Goal: Task Accomplishment & Management: Manage account settings

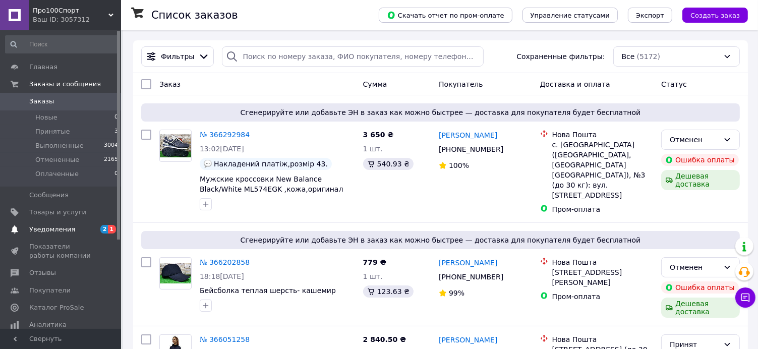
click at [46, 228] on span "Уведомления" at bounding box center [52, 229] width 46 height 9
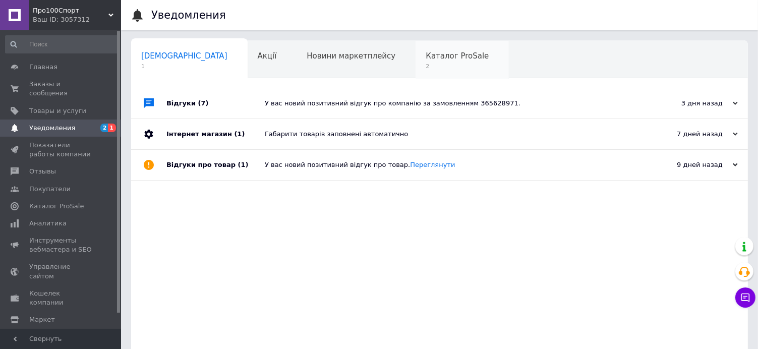
click at [426, 70] on span "2" at bounding box center [457, 67] width 63 height 8
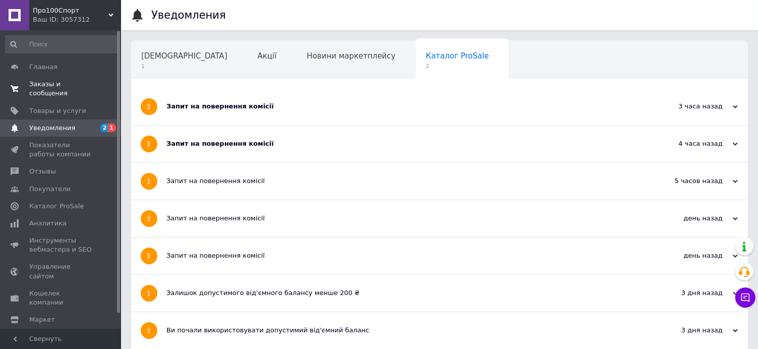
click at [36, 85] on span "Заказы и сообщения" at bounding box center [61, 89] width 64 height 18
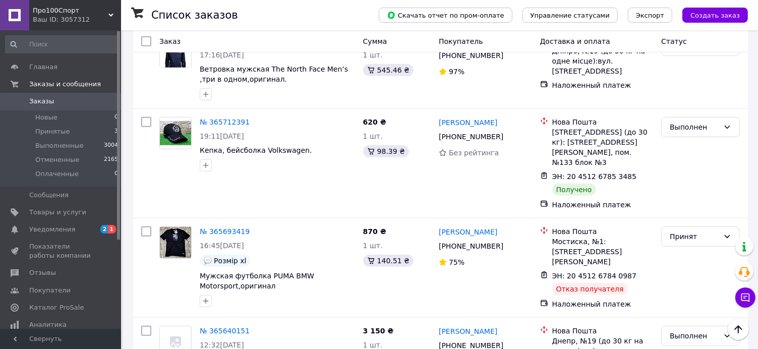
scroll to position [656, 0]
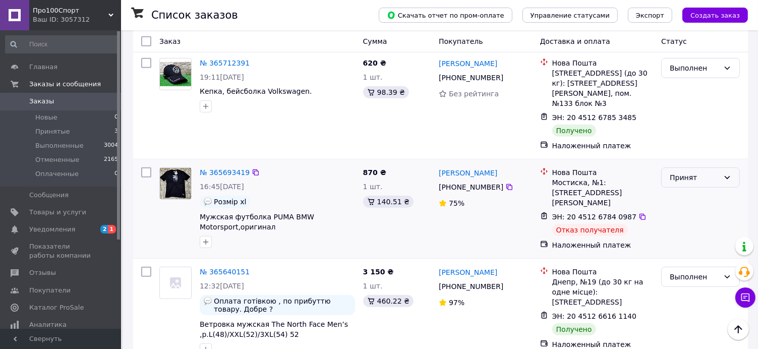
click at [714, 172] on div "Принят" at bounding box center [694, 177] width 49 height 11
click at [690, 209] on li "Отменен" at bounding box center [701, 207] width 78 height 18
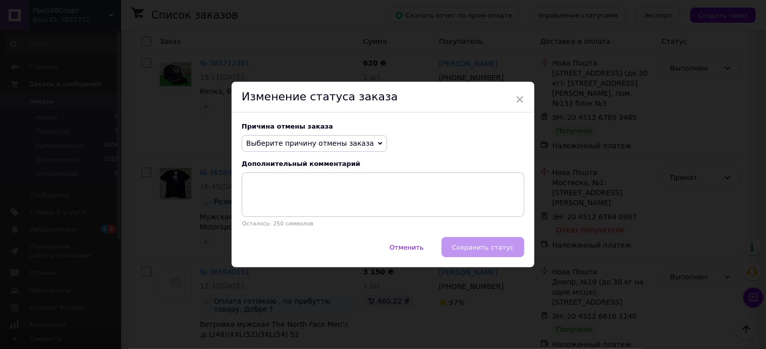
click at [315, 143] on span "Выберите причину отмены заказа" at bounding box center [310, 143] width 128 height 8
click at [520, 94] on span "×" at bounding box center [519, 99] width 9 height 17
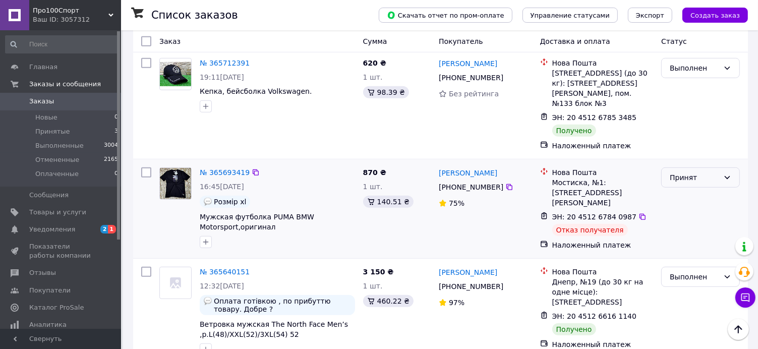
click at [700, 172] on div "Принят" at bounding box center [694, 177] width 49 height 11
click at [685, 209] on li "Отменен" at bounding box center [701, 207] width 78 height 18
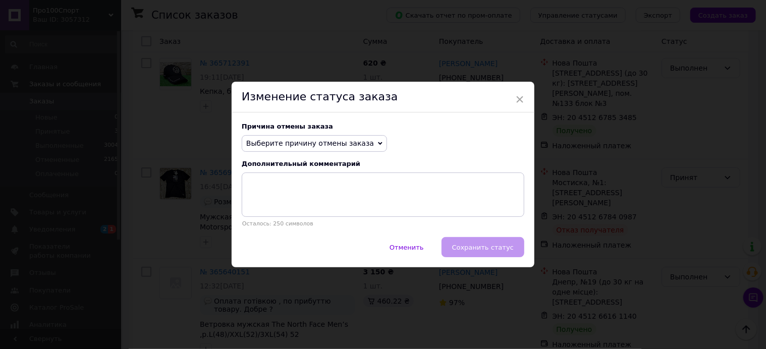
click at [313, 143] on span "Выберите причину отмены заказа" at bounding box center [310, 143] width 128 height 8
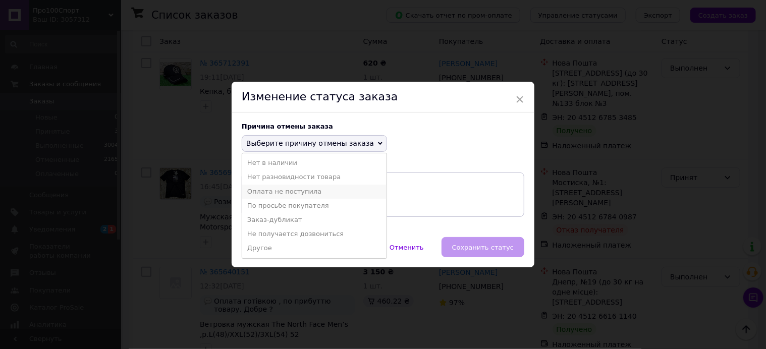
click at [310, 191] on li "Оплата не поступила" at bounding box center [314, 192] width 144 height 14
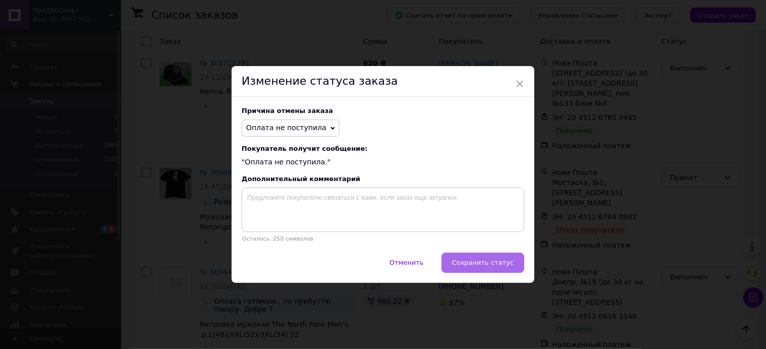
click at [490, 266] on span "Сохранить статус" at bounding box center [483, 263] width 62 height 8
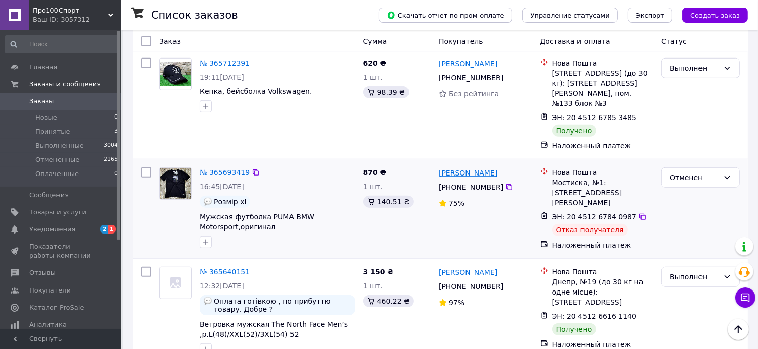
click at [480, 168] on link "[PERSON_NAME]" at bounding box center [468, 173] width 59 height 10
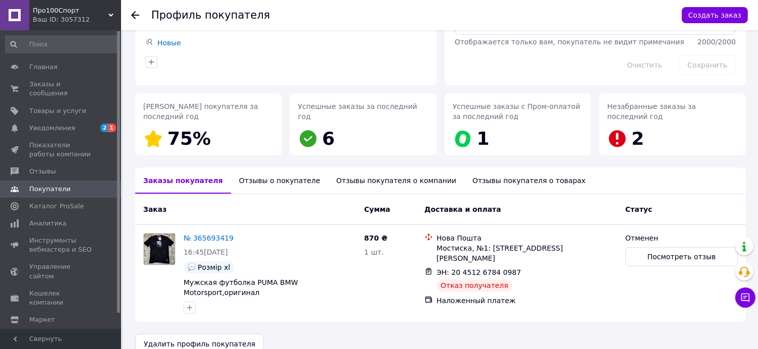
scroll to position [98, 0]
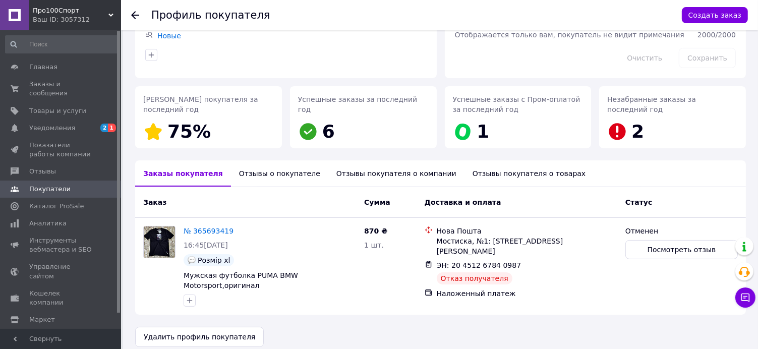
click at [274, 174] on div "Отзывы о покупателе" at bounding box center [279, 173] width 97 height 26
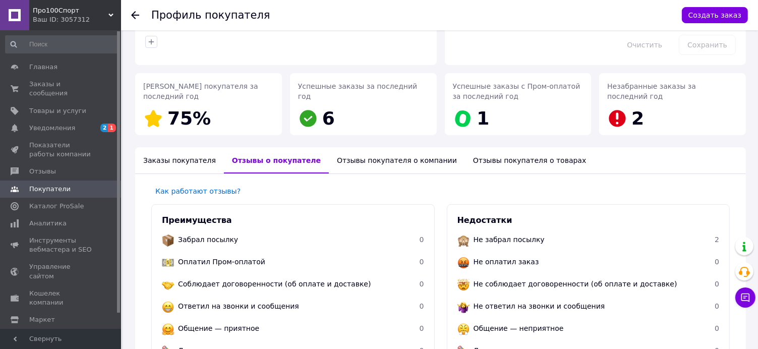
scroll to position [0, 0]
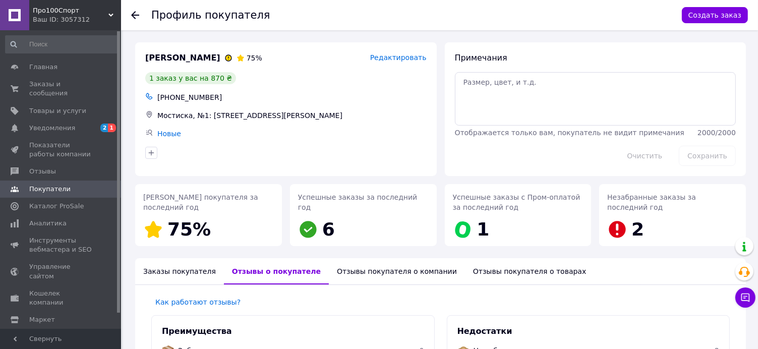
click at [195, 60] on span "[PERSON_NAME]" at bounding box center [182, 58] width 75 height 12
click at [397, 58] on span "Редактировать" at bounding box center [398, 57] width 56 height 8
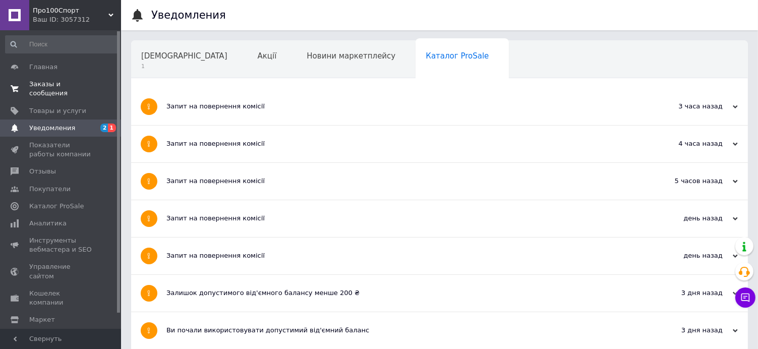
click at [43, 83] on span "Заказы и сообщения" at bounding box center [61, 89] width 64 height 18
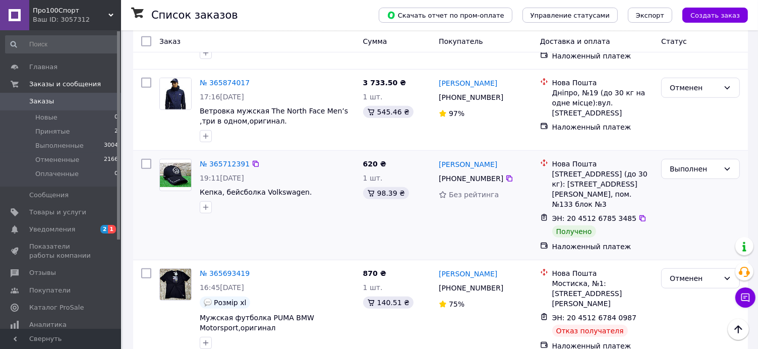
scroll to position [706, 0]
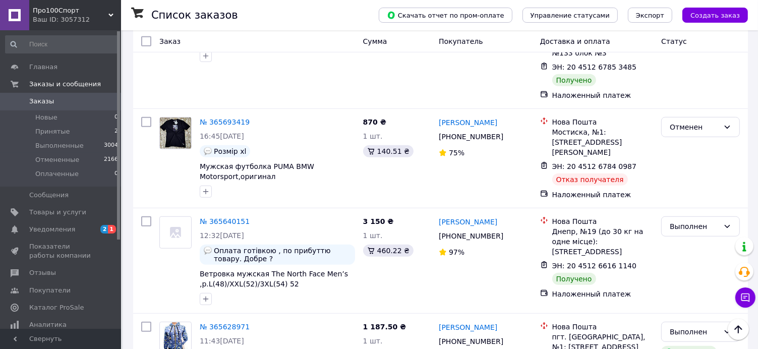
click at [468, 118] on link "[PERSON_NAME]" at bounding box center [468, 123] width 59 height 10
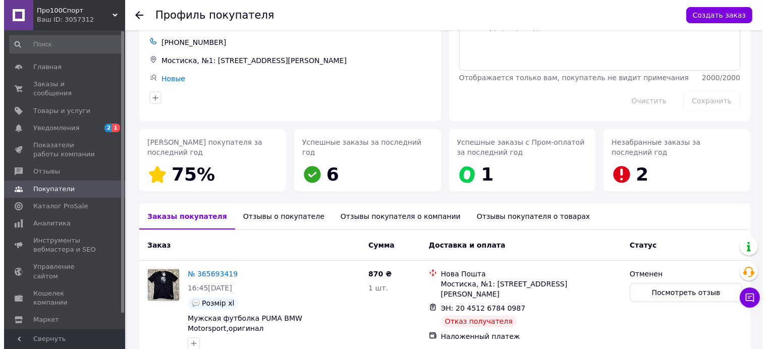
scroll to position [98, 0]
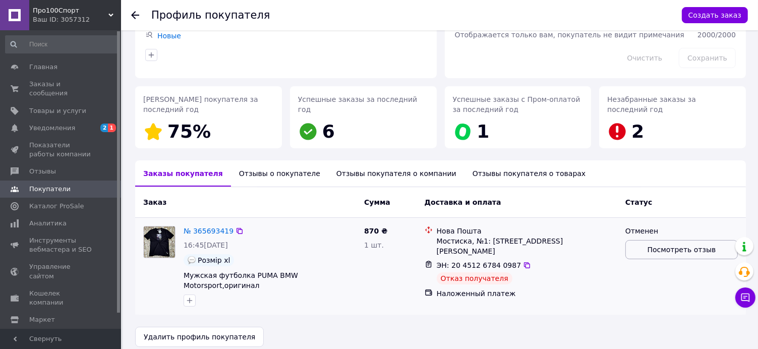
click at [682, 251] on span "Посмотреть отзыв" at bounding box center [682, 250] width 69 height 10
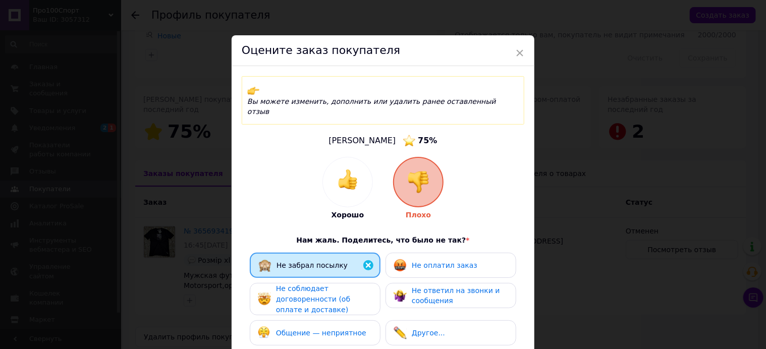
click at [335, 329] on span "Общение — неприятное" at bounding box center [321, 333] width 90 height 8
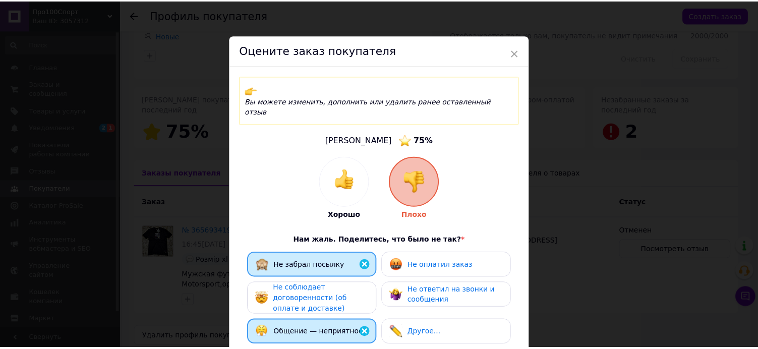
scroll to position [179, 0]
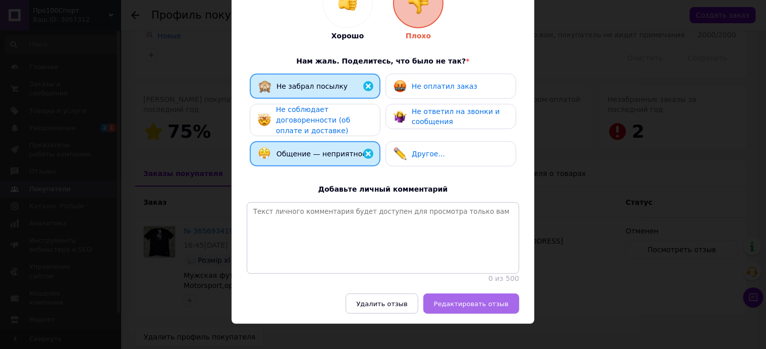
click at [479, 300] on span "Редактировать отзыв" at bounding box center [471, 304] width 75 height 8
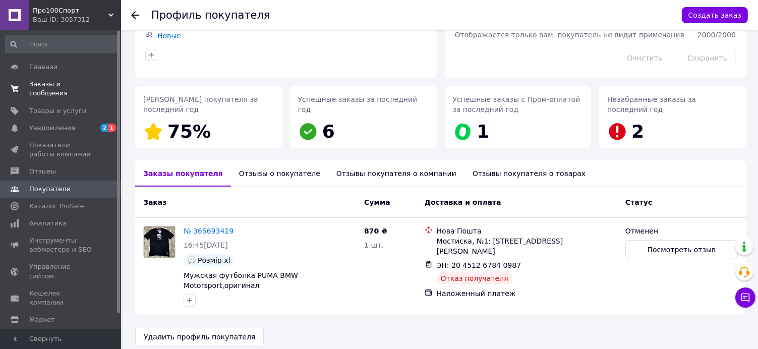
click at [37, 82] on span "Заказы и сообщения" at bounding box center [61, 89] width 64 height 18
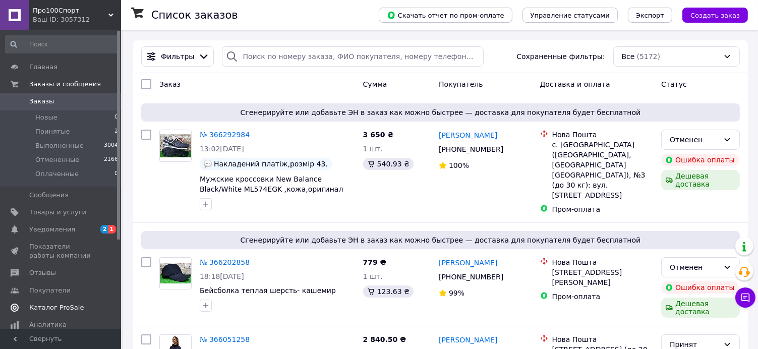
click at [55, 306] on span "Каталог ProSale" at bounding box center [56, 307] width 54 height 9
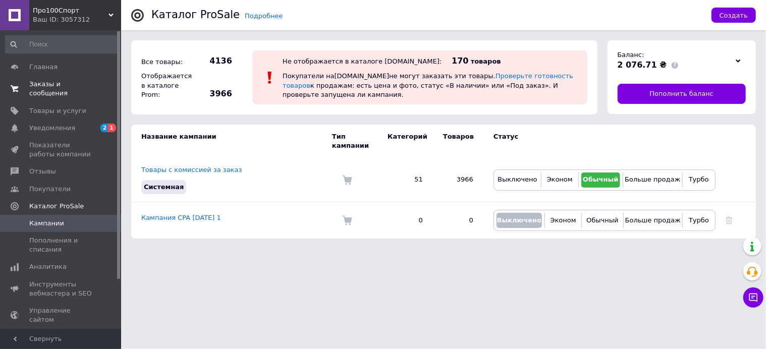
click at [52, 83] on span "Заказы и сообщения" at bounding box center [61, 89] width 64 height 18
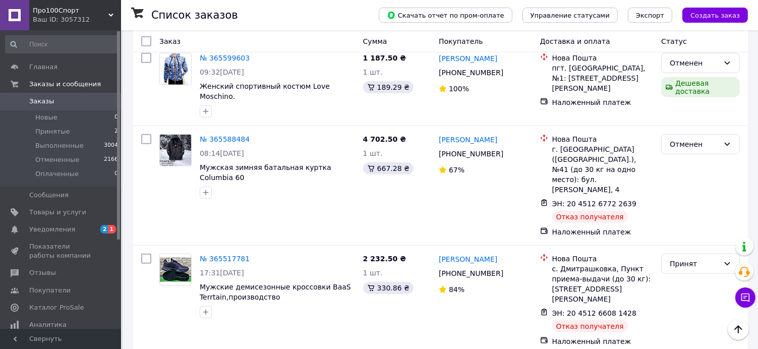
scroll to position [1110, 0]
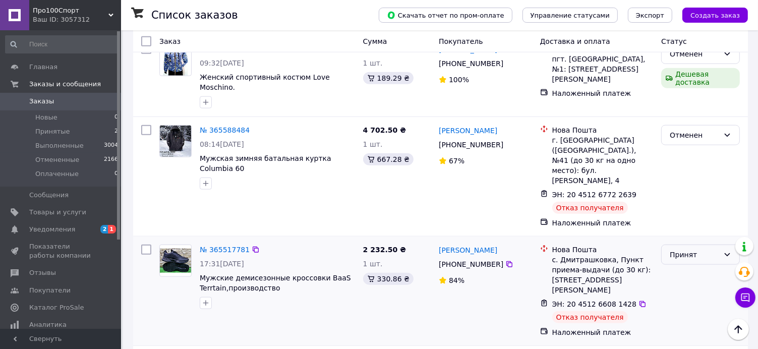
click at [708, 249] on div "Принят" at bounding box center [694, 254] width 49 height 11
click at [698, 245] on li "Отменен" at bounding box center [701, 243] width 78 height 18
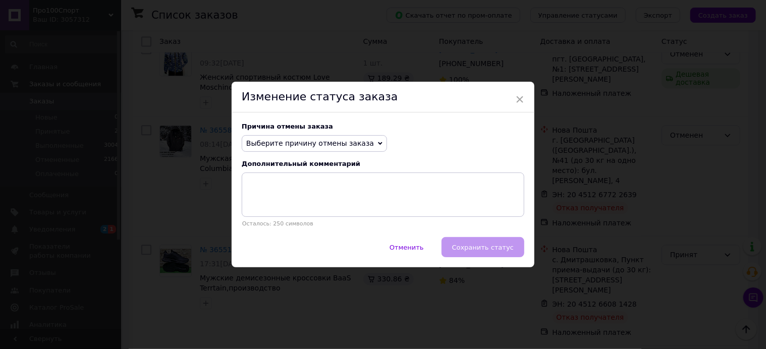
click at [292, 147] on span "Выберите причину отмены заказа" at bounding box center [310, 143] width 128 height 8
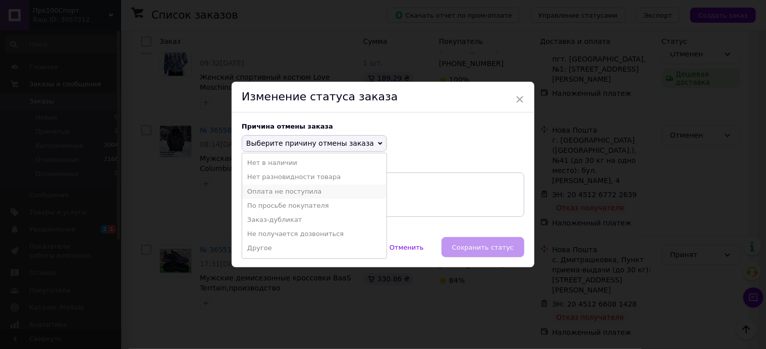
click at [313, 191] on li "Оплата не поступила" at bounding box center [314, 192] width 144 height 14
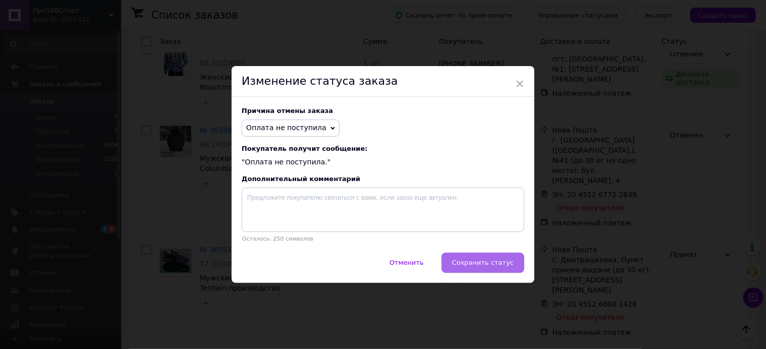
click at [470, 261] on span "Сохранить статус" at bounding box center [483, 263] width 62 height 8
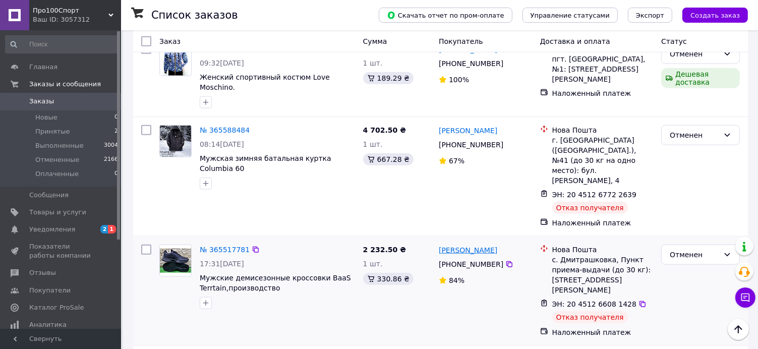
click at [475, 245] on link "[PERSON_NAME]" at bounding box center [468, 250] width 59 height 10
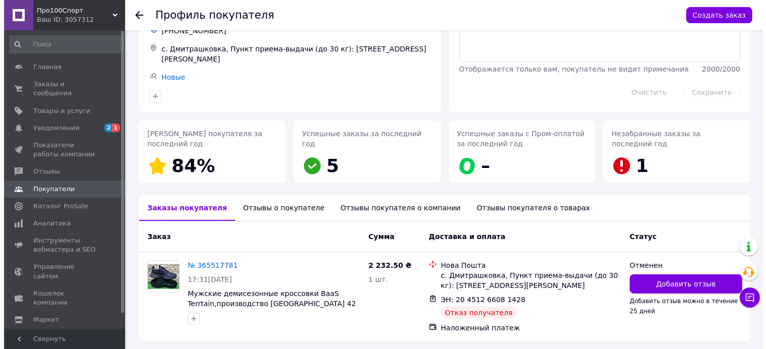
scroll to position [100, 0]
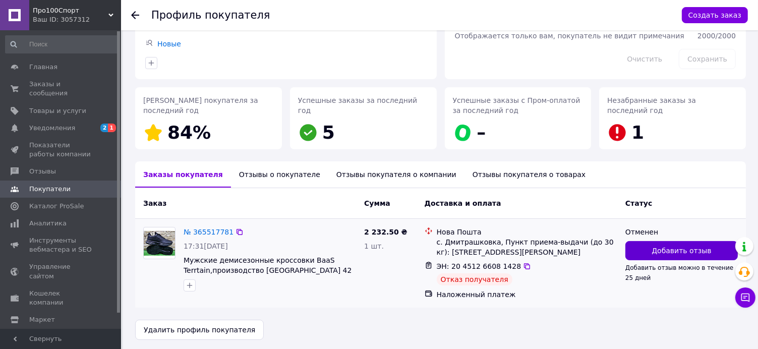
click at [668, 248] on span "Добавить отзыв" at bounding box center [682, 251] width 60 height 10
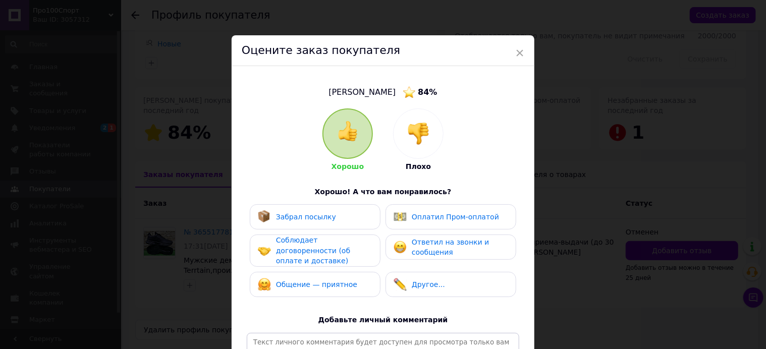
click at [412, 140] on img at bounding box center [418, 134] width 22 height 22
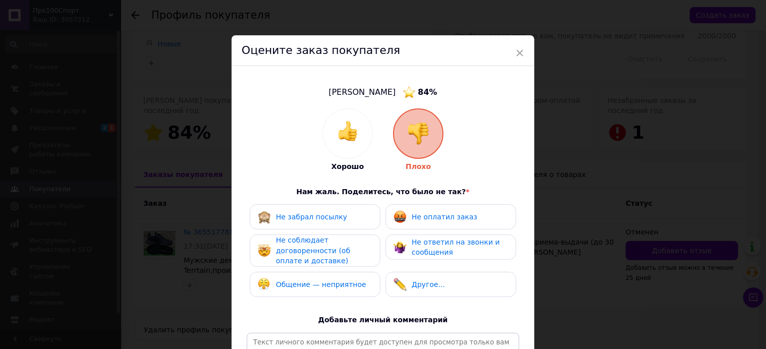
click at [334, 219] on span "Не забрал посылку" at bounding box center [311, 217] width 71 height 8
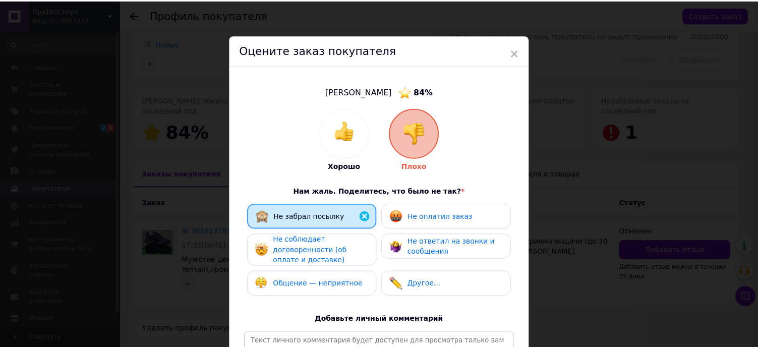
scroll to position [150, 0]
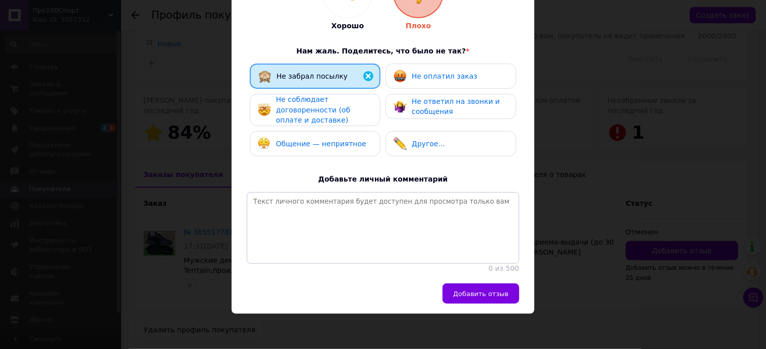
click at [470, 299] on button "Добавить отзыв" at bounding box center [480, 293] width 77 height 20
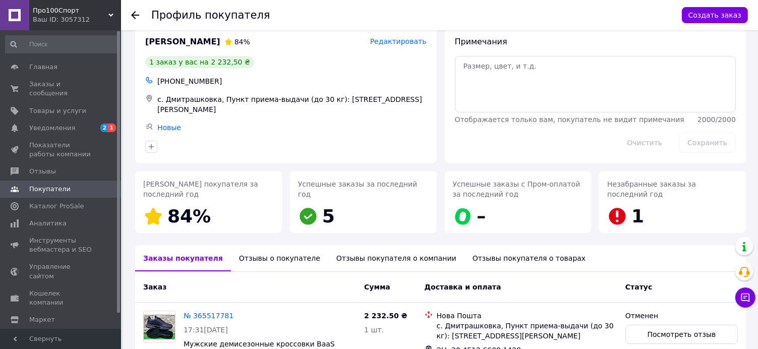
scroll to position [0, 0]
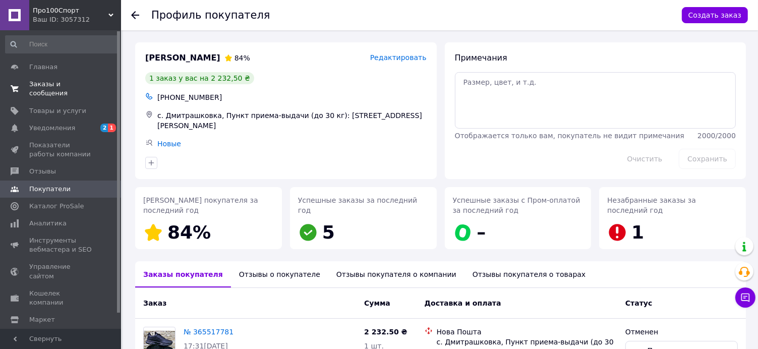
click at [40, 86] on span "Заказы и сообщения" at bounding box center [61, 89] width 64 height 18
